Goal: Information Seeking & Learning: Learn about a topic

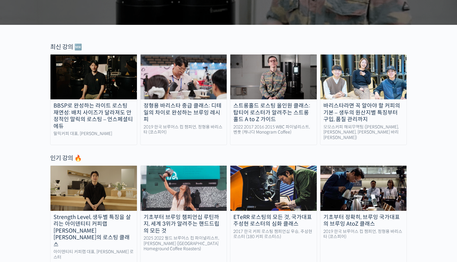
scroll to position [188, 0]
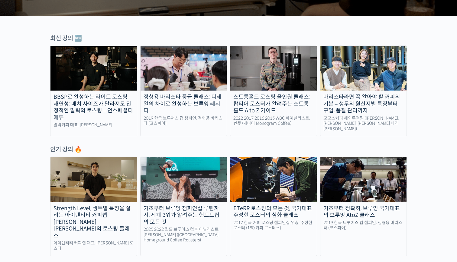
click at [271, 69] on img at bounding box center [273, 68] width 86 height 45
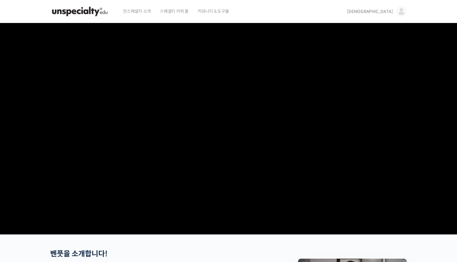
click at [233, 138] on video at bounding box center [228, 127] width 357 height 209
click at [408, 16] on div "언스페셜티 소개 스페셜티 커피 몰 커뮤니티 & 도구들 이성협 이성협 @zini0911645203364 내가 등록한 강의 나의 자격증 수강생 그…" at bounding box center [228, 11] width 363 height 23
click at [400, 14] on img at bounding box center [401, 11] width 11 height 11
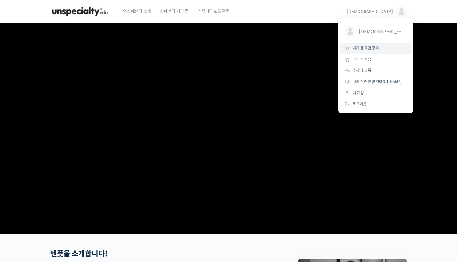
click at [366, 48] on span "내가 등록한 강의" at bounding box center [366, 47] width 27 height 5
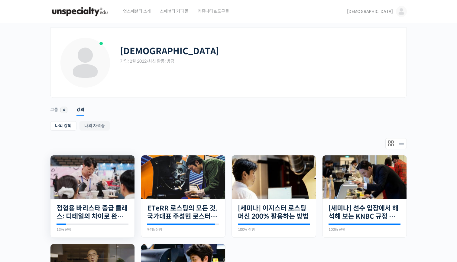
click at [96, 186] on img at bounding box center [93, 177] width 84 height 44
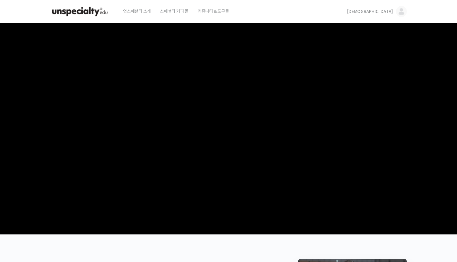
click at [225, 151] on video at bounding box center [228, 127] width 357 height 209
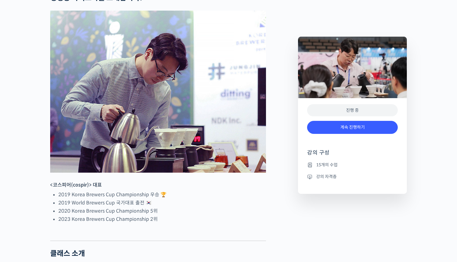
scroll to position [378, 0]
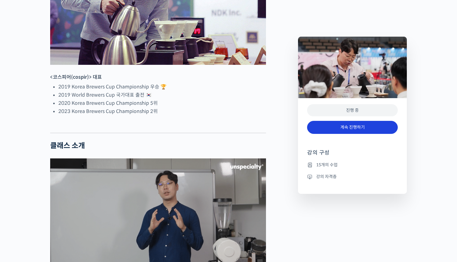
click at [370, 124] on link "계속 진행하기" at bounding box center [352, 127] width 91 height 13
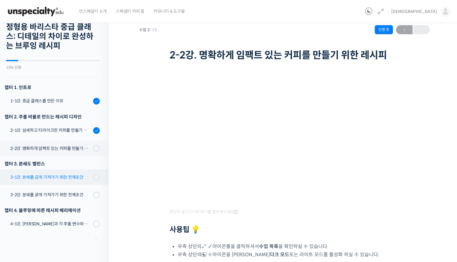
click at [60, 181] on link "3-1강. 분쇄를 곱게 가져가기 위한 전제조건" at bounding box center [53, 177] width 112 height 16
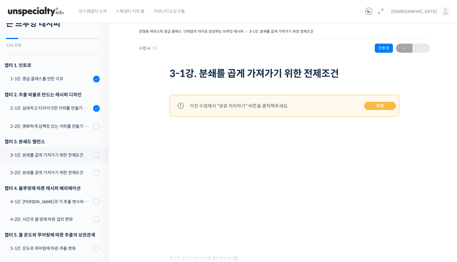
scroll to position [35, 0]
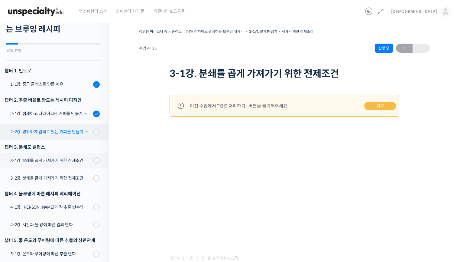
click at [61, 135] on link "2-2강. 명확하게 임팩트 있는 커피를 만들기 위한 레시피" at bounding box center [53, 132] width 112 height 16
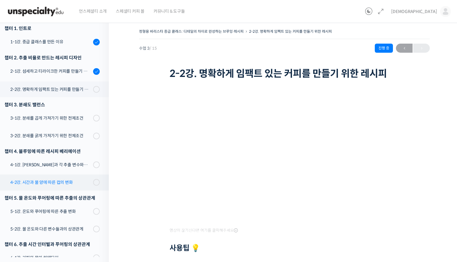
scroll to position [7, 0]
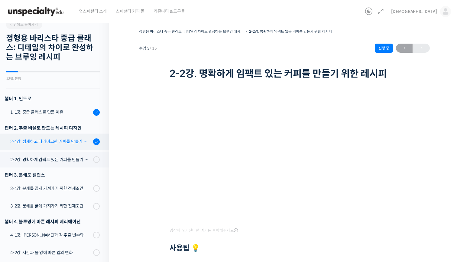
click at [63, 144] on div "2-1강. 섬세하고 티라이크한 커피를 만들기 위한 레시피" at bounding box center [50, 141] width 81 height 7
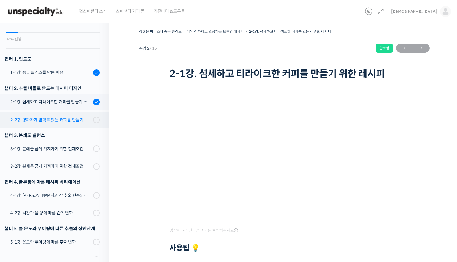
click at [29, 112] on link "2-2강. 명확하게 임팩트 있는 커피를 만들기 위한 레시피" at bounding box center [53, 120] width 112 height 16
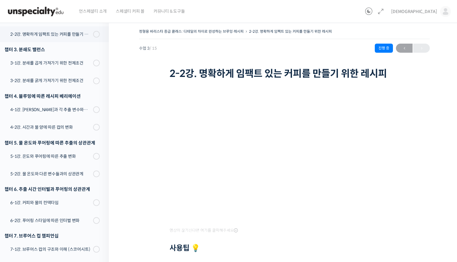
scroll to position [135, 0]
